Goal: Communication & Community: Ask a question

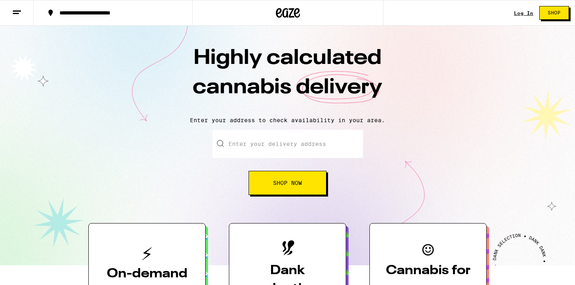
click at [527, 8] on div "Log In Shop" at bounding box center [544, 13] width 61 height 26
click at [526, 12] on link "Log In" at bounding box center [523, 12] width 19 height 5
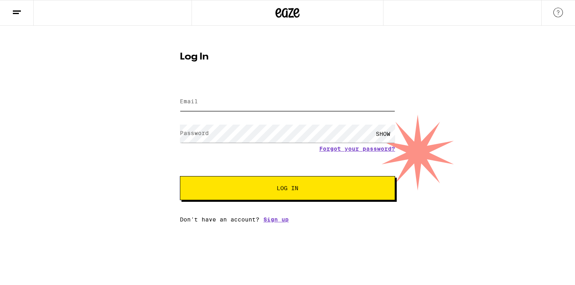
click at [297, 106] on input "Email" at bounding box center [287, 102] width 215 height 18
type input "[PERSON_NAME][EMAIL_ADDRESS][DOMAIN_NAME]"
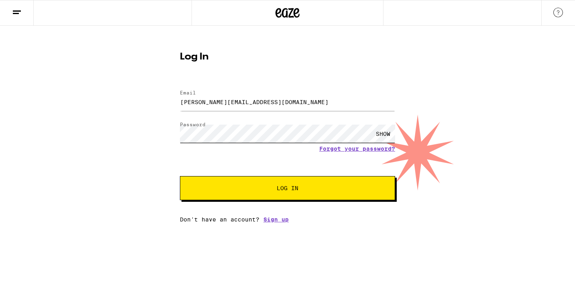
click at [180, 176] on button "Log In" at bounding box center [287, 188] width 215 height 24
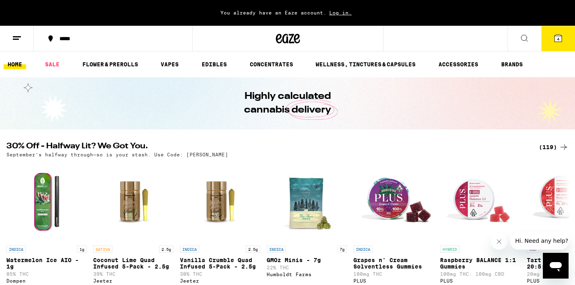
click at [341, 11] on span "Log in." at bounding box center [341, 12] width 28 height 5
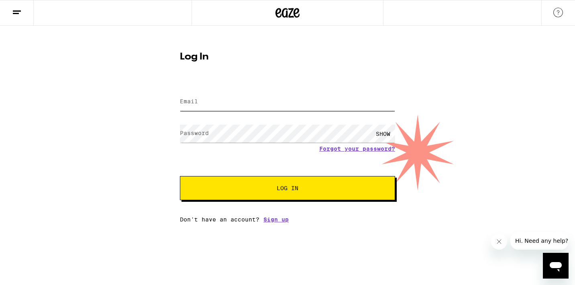
click at [262, 99] on input "Email" at bounding box center [287, 102] width 215 height 18
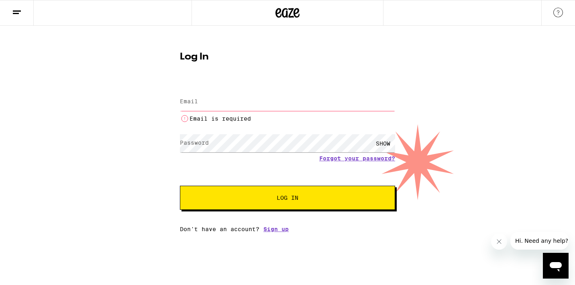
click at [264, 108] on input "Email" at bounding box center [287, 102] width 215 height 18
type input "[PERSON_NAME][EMAIL_ADDRESS][DOMAIN_NAME]"
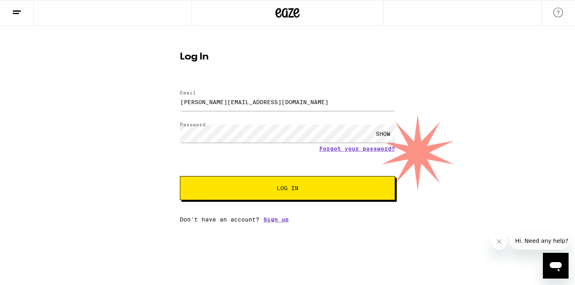
click at [272, 192] on button "Log In" at bounding box center [287, 188] width 215 height 24
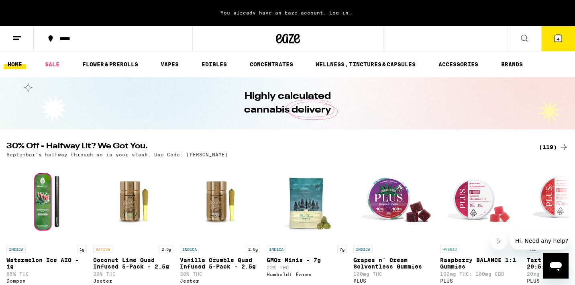
click at [22, 38] on button at bounding box center [17, 38] width 34 height 25
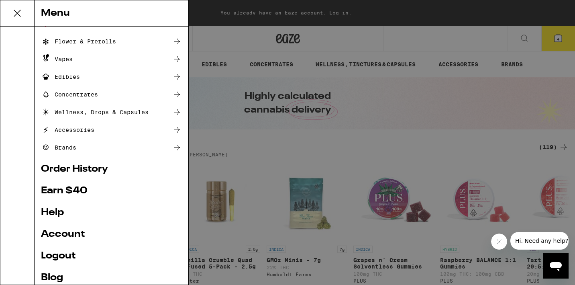
scroll to position [84, 0]
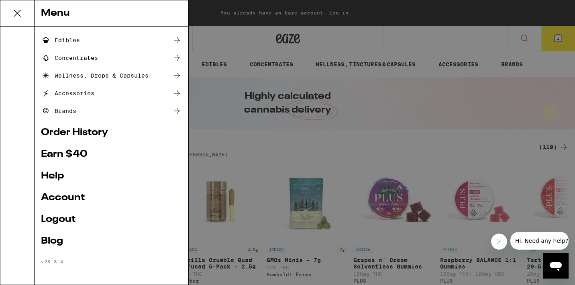
click at [50, 178] on link "Help" at bounding box center [111, 176] width 141 height 10
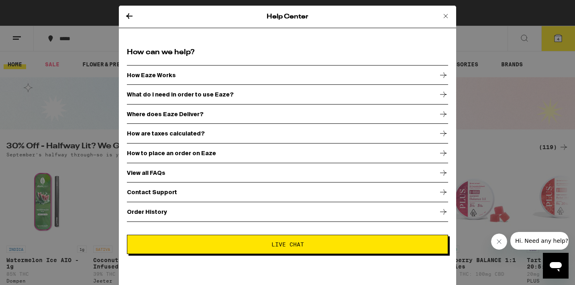
click at [276, 244] on span "Live Chat" at bounding box center [288, 244] width 33 height 6
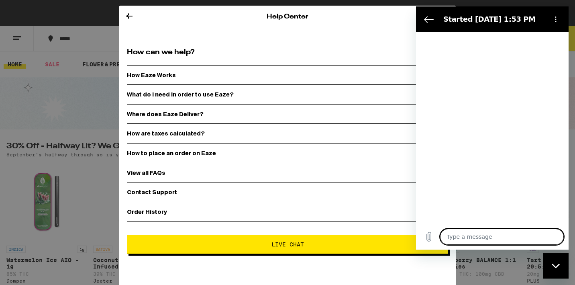
type textarea "x"
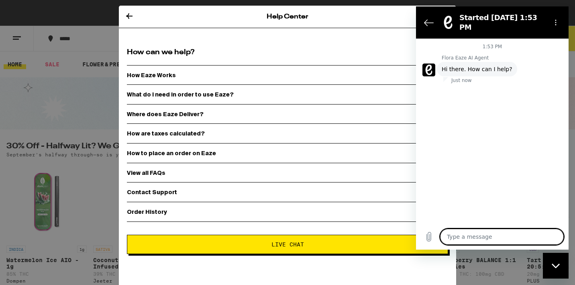
type textarea "t"
type textarea "x"
type textarea "ta"
type textarea "x"
type textarea "tal"
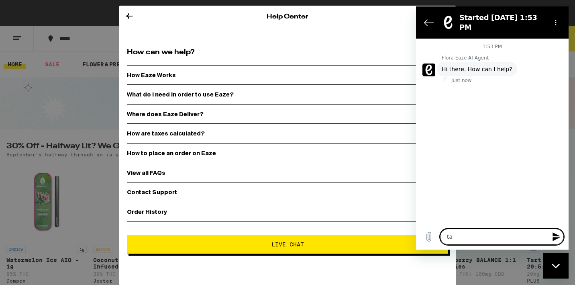
type textarea "x"
type textarea "talk"
type textarea "x"
type textarea "talk"
type textarea "x"
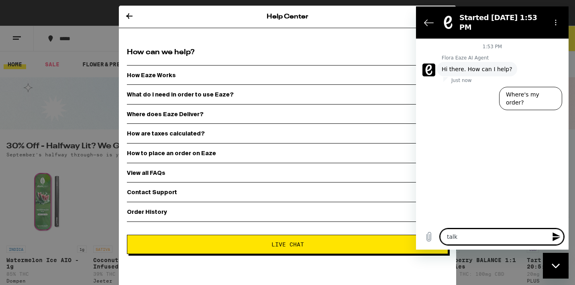
type textarea "talk t"
type textarea "x"
type textarea "talk to"
type textarea "x"
type textarea "talk to"
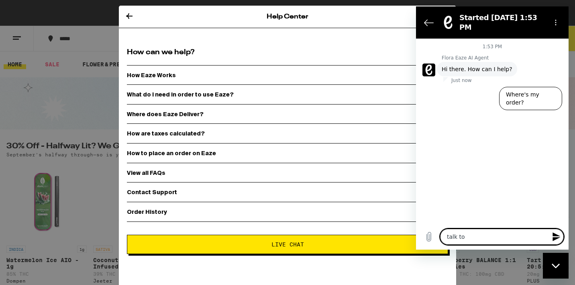
type textarea "x"
type textarea "talk to a"
type textarea "x"
type textarea "talk to a"
type textarea "x"
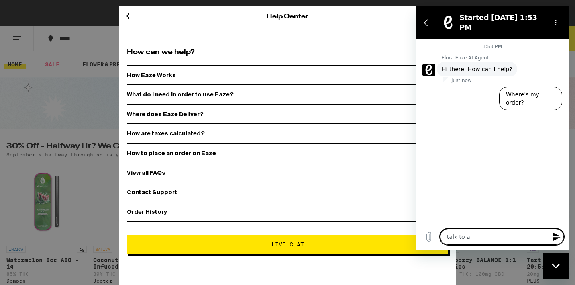
type textarea "talk to a h"
type textarea "x"
type textarea "talk to a hu"
type textarea "x"
type textarea "talk to a hum"
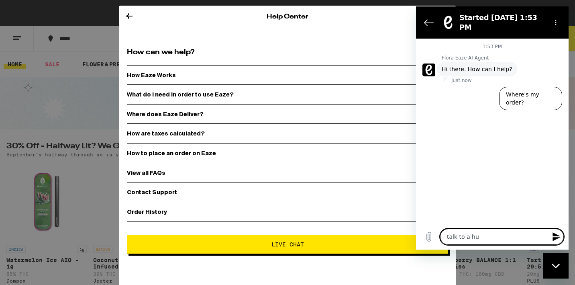
type textarea "x"
type textarea "talk to a huma"
type textarea "x"
type textarea "talk to a human"
type textarea "x"
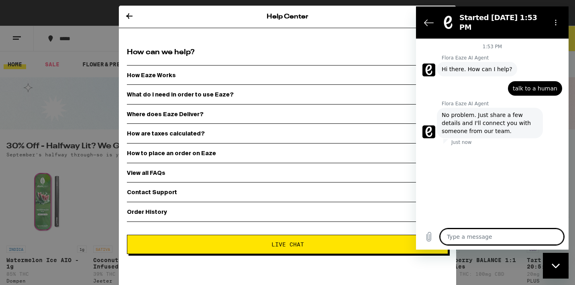
type textarea "x"
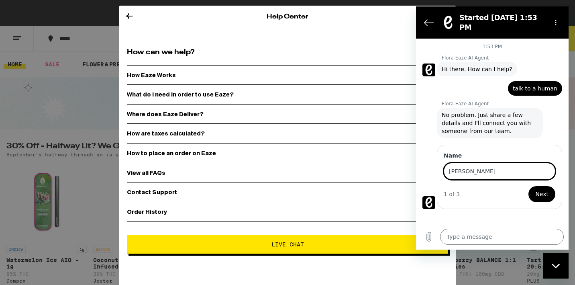
type input "Tanmaya"
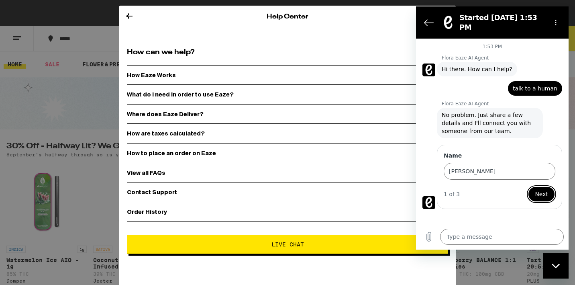
click at [528, 186] on button "Next" at bounding box center [542, 194] width 28 height 16
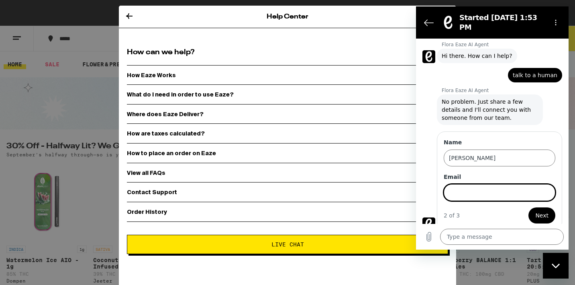
scroll to position [14, 0]
type input "t"
type input "[PERSON_NAME][EMAIL_ADDRESS][DOMAIN_NAME]"
click at [540, 210] on span "Next" at bounding box center [542, 215] width 13 height 10
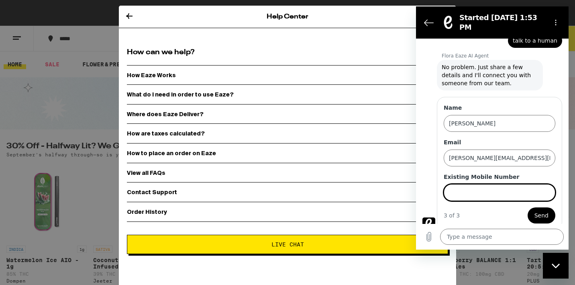
scroll to position [48, 0]
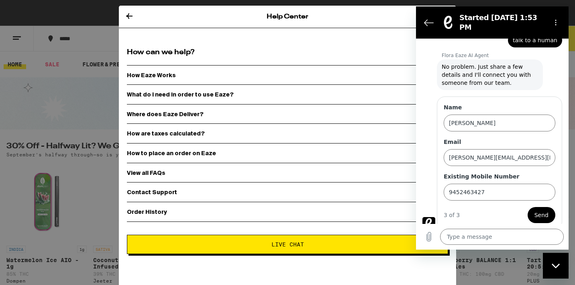
click at [470, 213] on div "3 of 3 Send" at bounding box center [500, 215] width 112 height 16
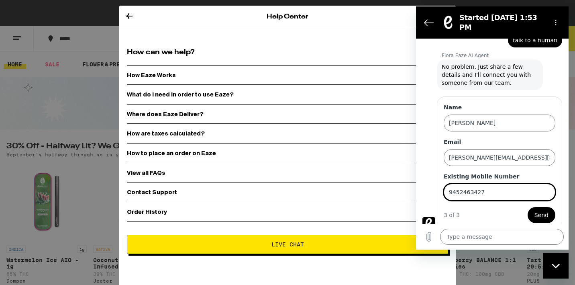
drag, startPoint x: 506, startPoint y: 182, endPoint x: 439, endPoint y: 180, distance: 67.1
click at [439, 180] on div "Name Tanmaya Email tanmay.hegade007@gmail.com Existing Mobile Number 9452463427…" at bounding box center [499, 162] width 125 height 133
type input "3475524546"
click at [538, 210] on span "Send" at bounding box center [542, 215] width 14 height 10
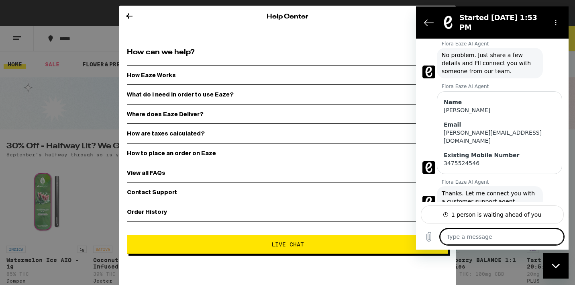
scroll to position [61, 0]
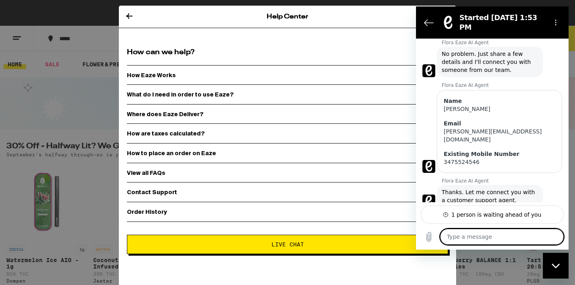
click at [127, 14] on icon at bounding box center [130, 16] width 10 height 10
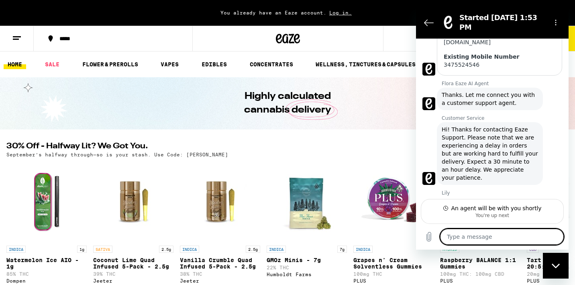
scroll to position [158, 0]
type textarea "x"
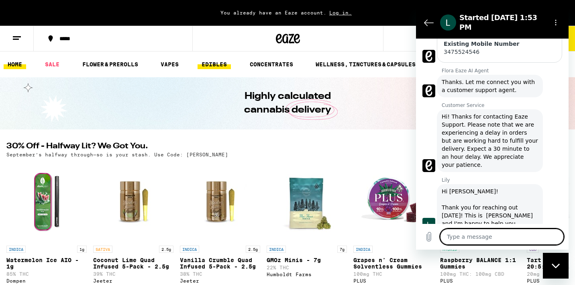
scroll to position [173, 0]
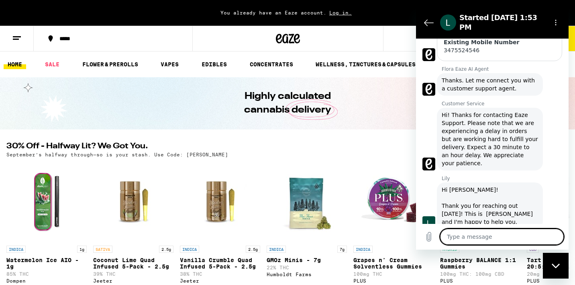
type textarea "A"
type textarea "x"
type textarea "Af"
type textarea "x"
type textarea "Aft"
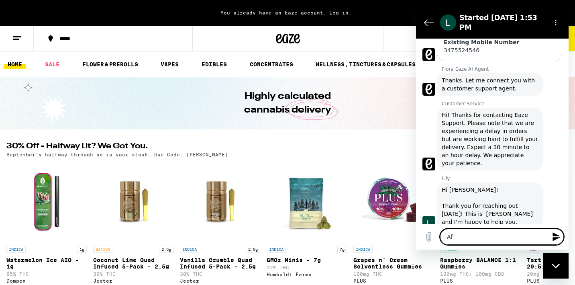
type textarea "x"
type textarea "Afte"
type textarea "x"
type textarea "After"
type textarea "x"
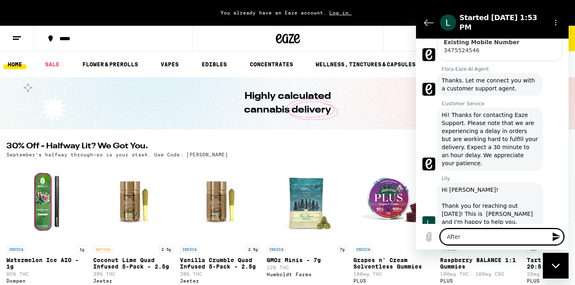
type textarea "After"
type textarea "x"
type textarea "After i"
type textarea "x"
type textarea "After i"
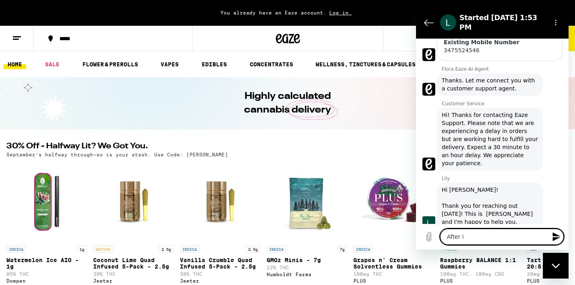
type textarea "x"
type textarea "After i l"
type textarea "x"
type textarea "After i lo"
type textarea "x"
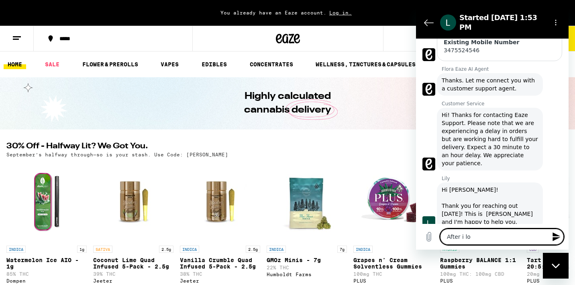
type textarea "After i log"
type textarea "x"
type textarea "After i logi"
type textarea "x"
type textarea "After i login"
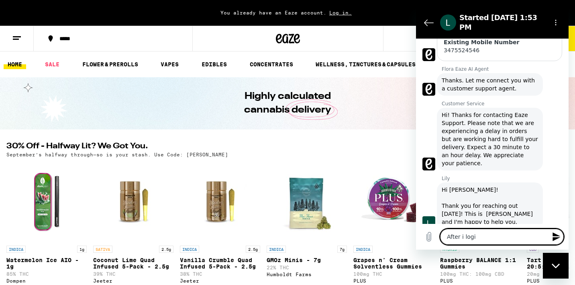
type textarea "x"
type textarea "After i login"
type textarea "x"
type textarea "After i login i"
type textarea "x"
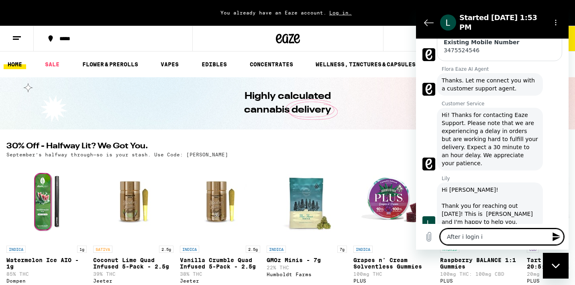
type textarea "After i login it"
type textarea "x"
type textarea "After i login it"
type textarea "x"
type textarea "After i login it s"
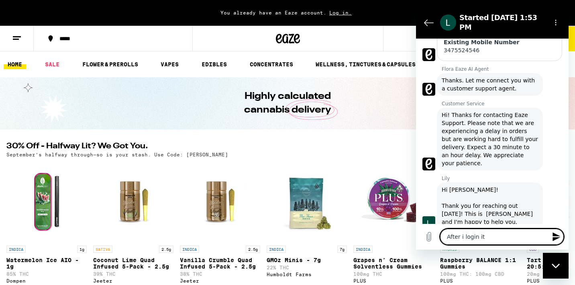
type textarea "x"
type textarea "After i login it st"
type textarea "x"
type textarea "After i login it sti"
type textarea "x"
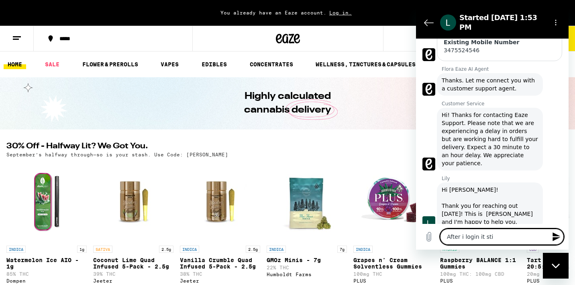
type textarea "After i login it stil"
type textarea "x"
type textarea "After i login it still"
type textarea "x"
type textarea "After i login it still"
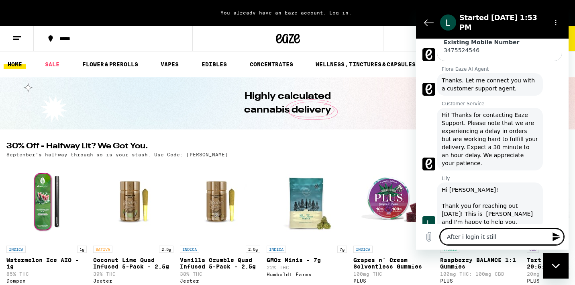
type textarea "x"
type textarea "After i login it still s"
type textarea "x"
type textarea "After i login it still sa"
type textarea "x"
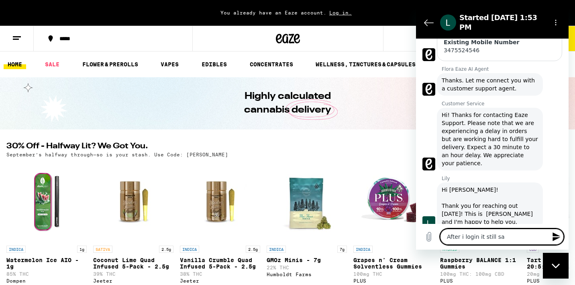
type textarea "After i login it still say"
type textarea "x"
type textarea "After i login it still says"
type textarea "x"
type textarea "After i login it still says"
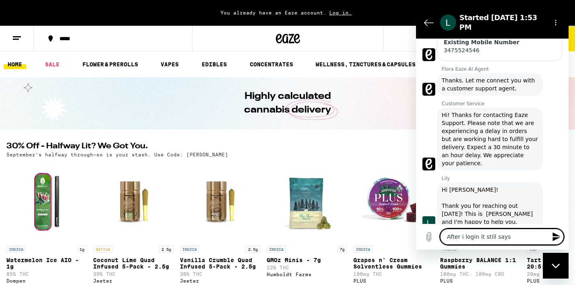
type textarea "x"
type textarea "After i login it still says y"
type textarea "x"
type textarea "After i login it still says yo"
type textarea "x"
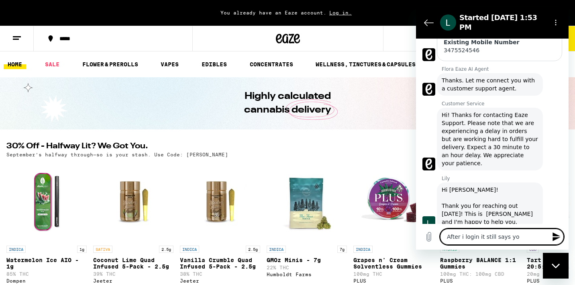
type textarea "After i login it still says you"
type textarea "x"
type textarea "After i login it still says you"
type textarea "x"
type textarea "After i login it still says you a"
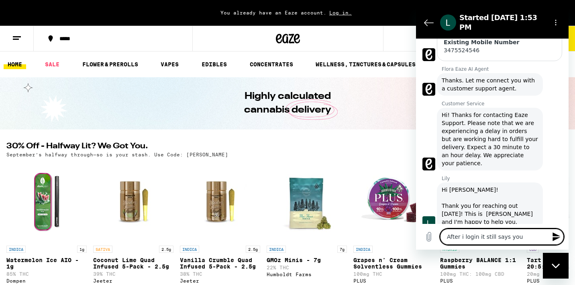
type textarea "x"
type textarea "After i login it still says you al"
type textarea "x"
type textarea "After i login it still says you alr"
type textarea "x"
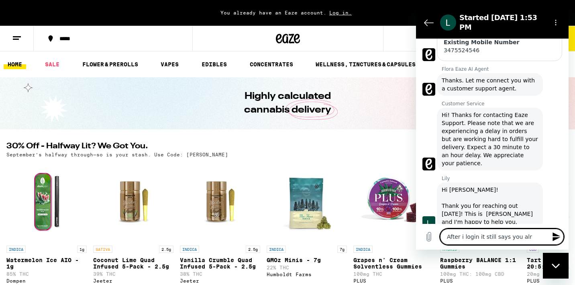
type textarea "After i login it still says you alre"
type textarea "x"
type textarea "After i login it still says you alrea"
type textarea "x"
type textarea "After i login it still says you alread"
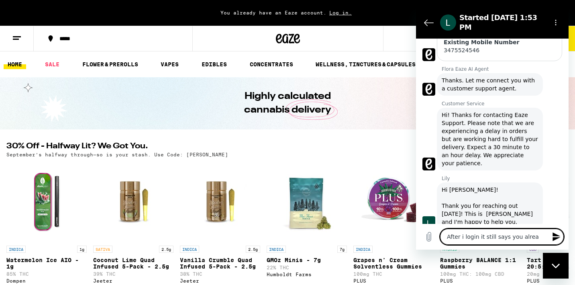
type textarea "x"
type textarea "After i login it still says you already"
type textarea "x"
type textarea "After i login it still says you already"
type textarea "x"
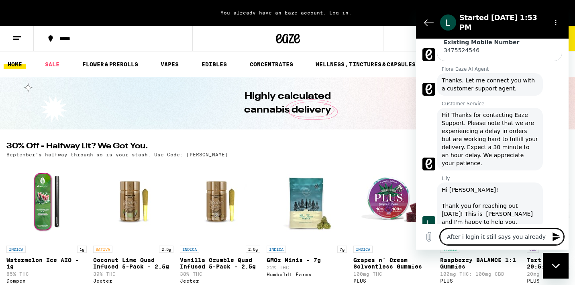
type textarea "After i login it still says you already h"
type textarea "x"
type textarea "After i login it still says you already ha"
type textarea "x"
type textarea "After i login it still says you already hae"
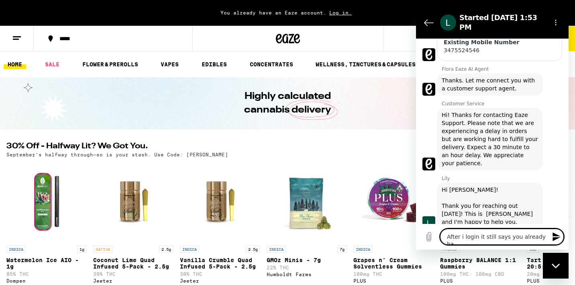
type textarea "x"
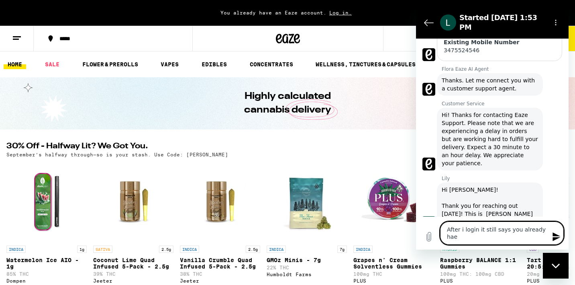
type textarea "After i login it still says you already ha"
type textarea "x"
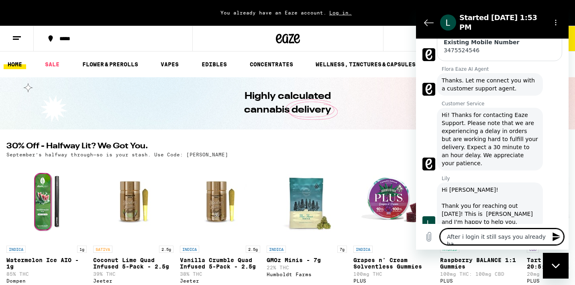
type textarea "After i login it still says you already hav"
type textarea "x"
type textarea "After i login it still says you already have"
type textarea "x"
type textarea "After i login it still says you already have"
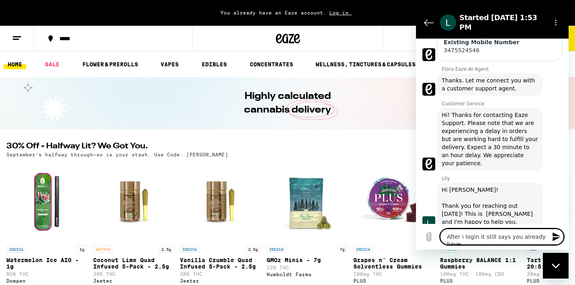
type textarea "x"
type textarea "After i login it still says you already have a"
type textarea "x"
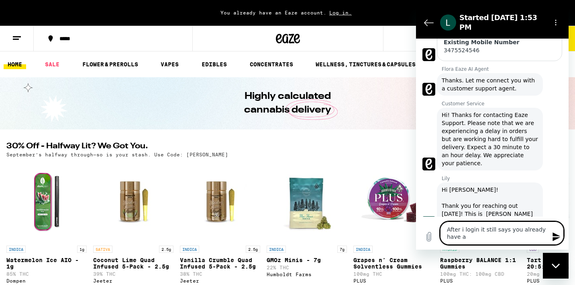
type textarea "After i login it still says you already have an"
type textarea "x"
type textarea "After i login it still says you already have an"
type textarea "x"
type textarea "After i login it still says you already have an a"
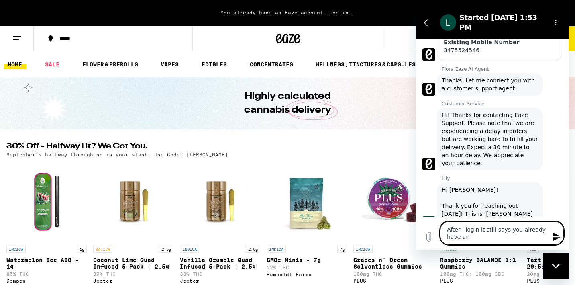
type textarea "x"
type textarea "After i login it still says you already have an ac"
type textarea "x"
type textarea "After i login it still says you already have an acc"
type textarea "x"
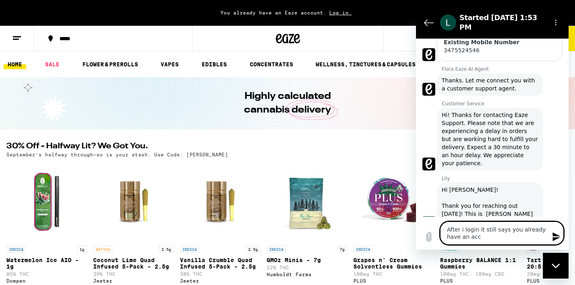
type textarea "After i login it still says you already have an acco"
type textarea "x"
type textarea "After i login it still says you already have an accou"
type textarea "x"
type textarea "After i login it still says you already have an accoun"
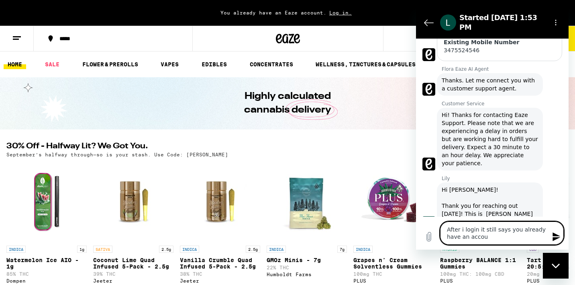
type textarea "x"
type textarea "After i login it still says you already have an account"
type textarea "x"
type textarea "After i login it still says you already have an account"
type textarea "x"
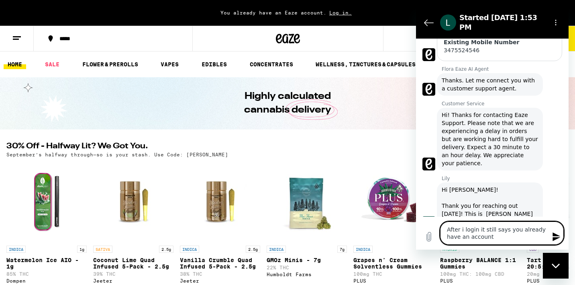
type textarea "After i login it still says you already have an account -"
type textarea "x"
type textarea "After i login it still says you already have an account -"
type textarea "x"
type textarea "After i login it still says you already have an account - l"
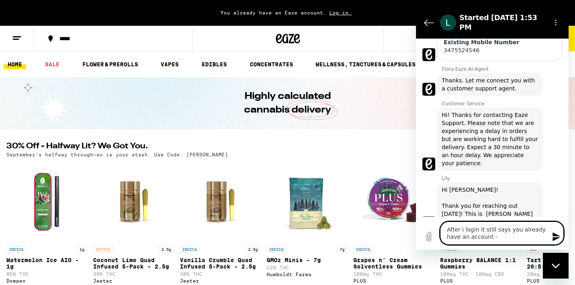
type textarea "x"
type textarea "After i login it still says you already have an account - lo"
type textarea "x"
type textarea "After i login it still says you already have an account - log"
type textarea "x"
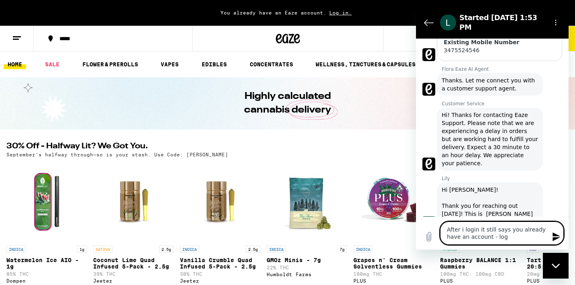
type textarea "After i login it still says you already have an account - logi"
type textarea "x"
type textarea "After i login it still says you already have an account - login"
type textarea "x"
type textarea "After i login it still says you already have an account - login"
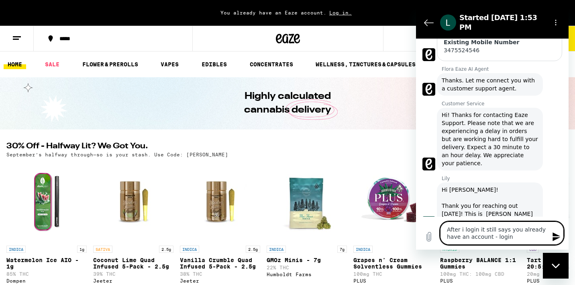
type textarea "x"
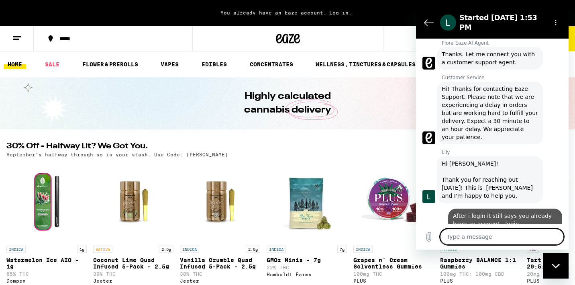
type textarea "x"
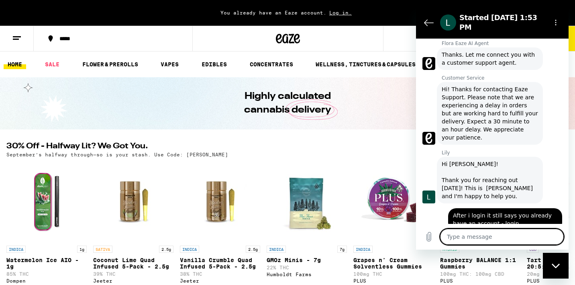
type textarea "s"
type textarea "x"
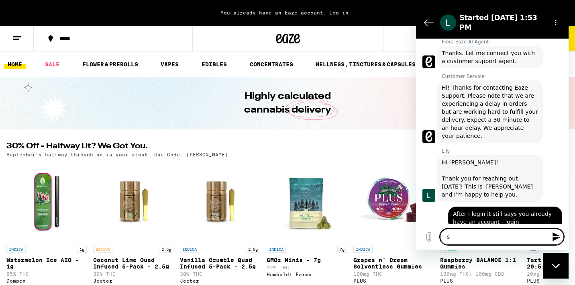
type textarea "so"
type textarea "x"
type textarea "so"
type textarea "x"
type textarea "so i"
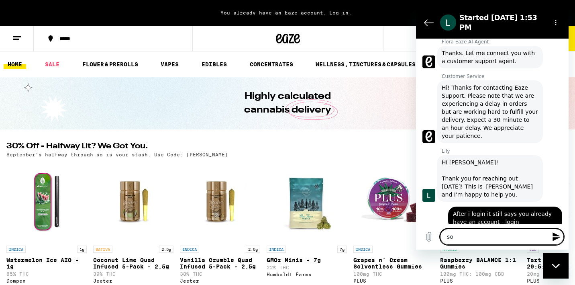
type textarea "x"
type textarea "so im"
type textarea "x"
type textarea "so im"
type textarea "x"
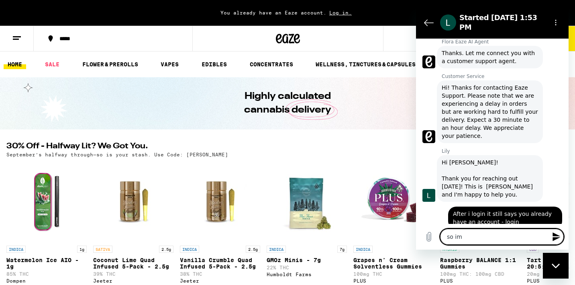
type textarea "so im n"
type textarea "x"
type textarea "so im no"
type textarea "x"
type textarea "so im not"
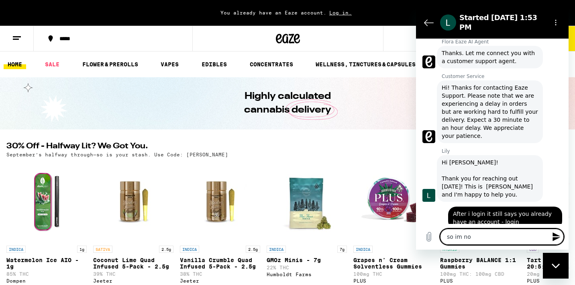
type textarea "x"
type textarea "so im not"
type textarea "x"
type textarea "so im not b"
type textarea "x"
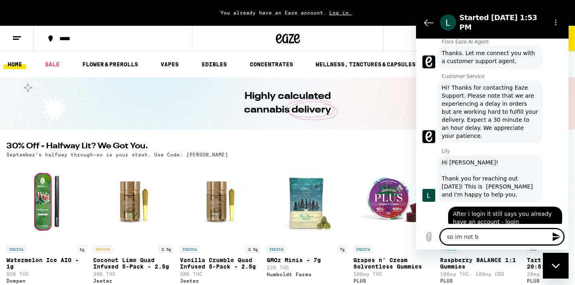
type textarea "so im not"
type textarea "x"
type textarea "so im not a"
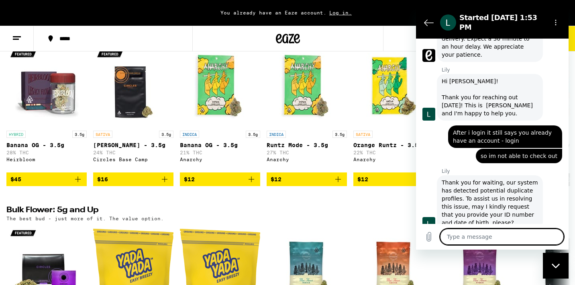
scroll to position [282, 0]
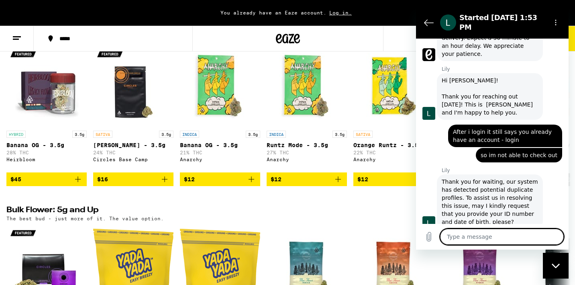
click at [505, 229] on textarea at bounding box center [502, 237] width 124 height 16
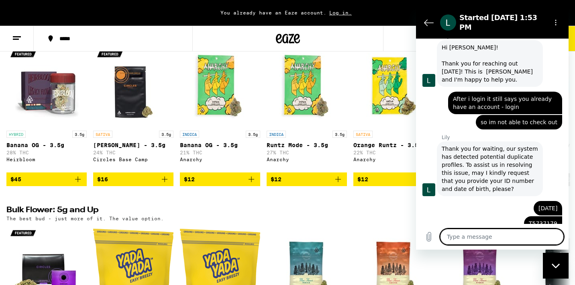
scroll to position [317, 0]
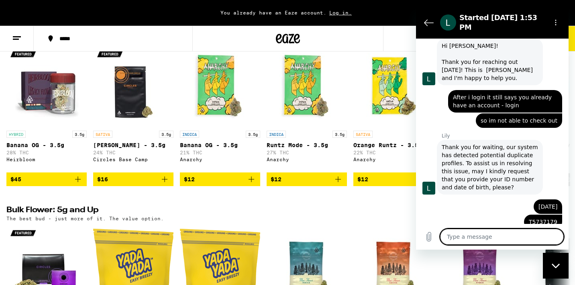
click at [485, 236] on textarea at bounding box center [502, 237] width 124 height 16
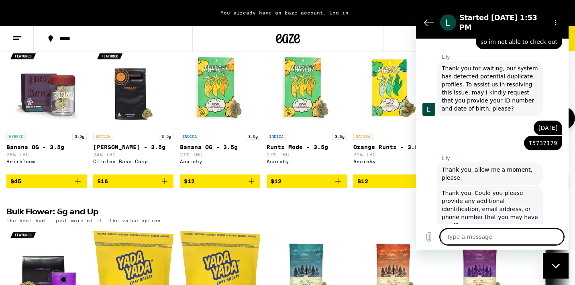
scroll to position [395, 0]
paste textarea ".hegade007@gmail.com"
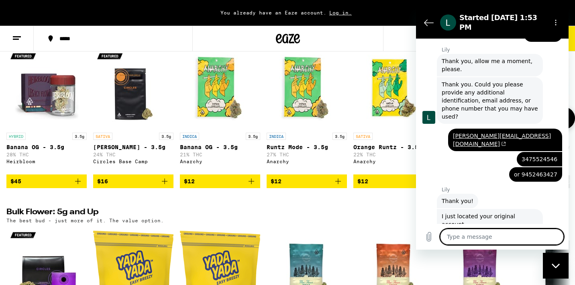
scroll to position [505, 0]
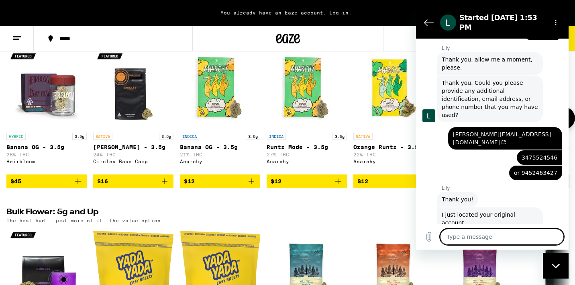
paste textarea "[PERSON_NAME][EMAIL_ADDRESS][DOMAIN_NAME]"
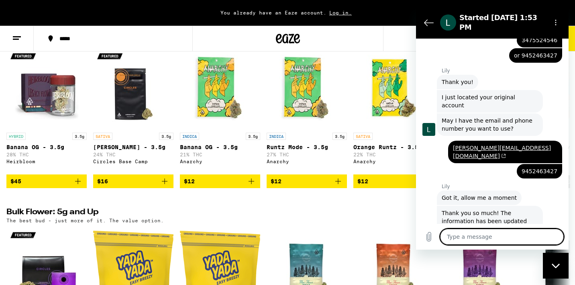
scroll to position [624, 0]
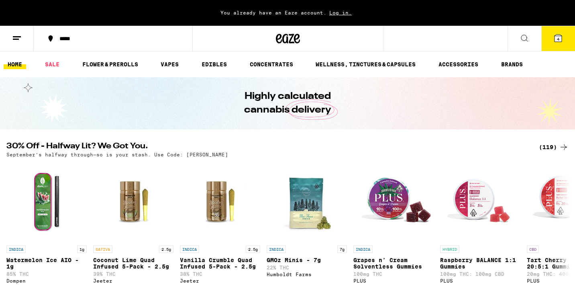
click at [345, 12] on span "Log in." at bounding box center [341, 12] width 28 height 5
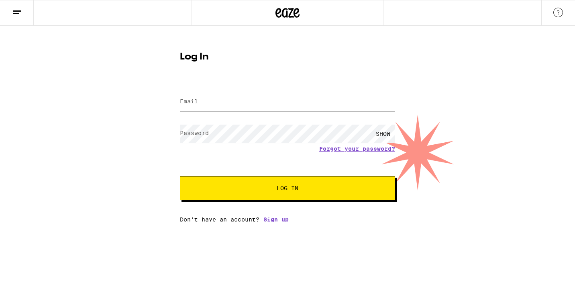
click at [274, 99] on input "Email" at bounding box center [287, 102] width 215 height 18
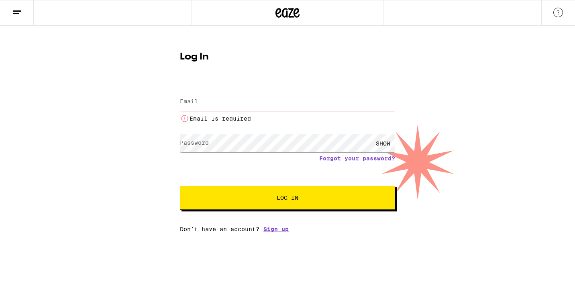
type input "[PERSON_NAME][EMAIL_ADDRESS][DOMAIN_NAME]"
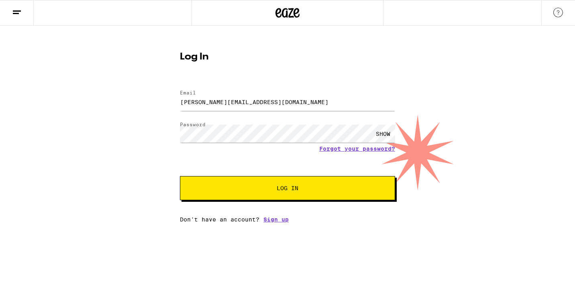
click at [269, 178] on button "Log In" at bounding box center [287, 188] width 215 height 24
